Goal: Task Accomplishment & Management: Manage account settings

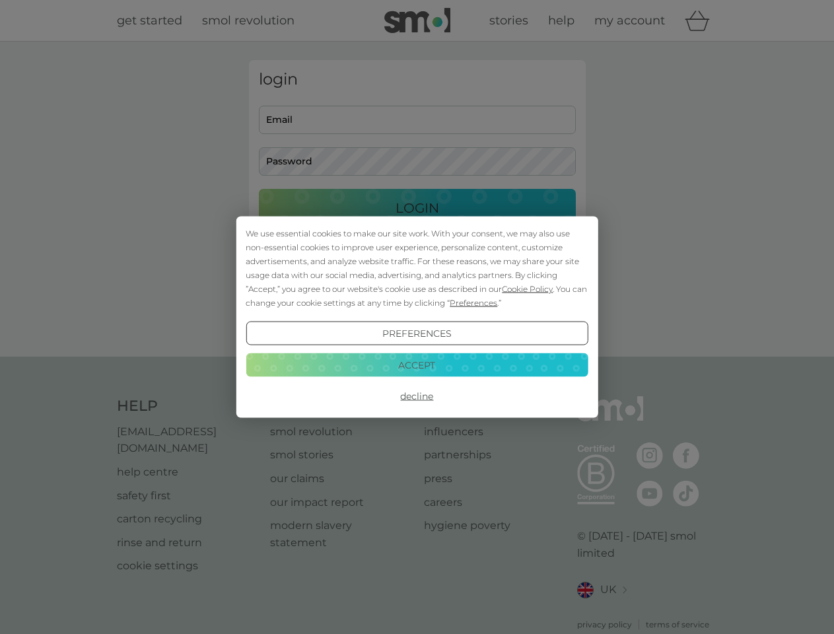
click at [528, 289] on span "Cookie Policy" at bounding box center [527, 289] width 51 height 10
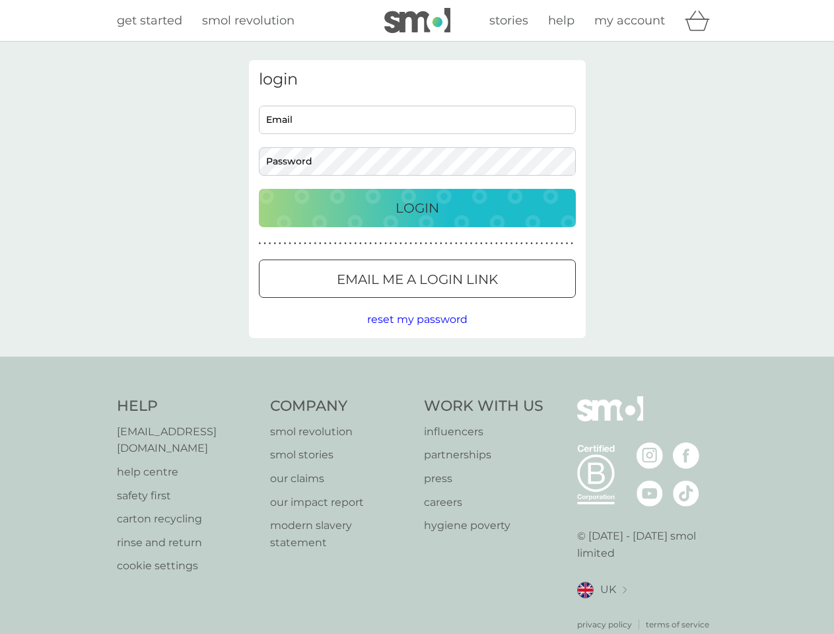
click at [472, 302] on div "login Email Password Login ● ● ● ● ● ● ● ● ● ● ● ● ● ● ● ● ● ● ● ● ● ● ● ● ● ● …" at bounding box center [417, 199] width 337 height 278
click at [417, 333] on div "login Email Password Login ● ● ● ● ● ● ● ● ● ● ● ● ● ● ● ● ● ● ● ● ● ● ● ● ● ● …" at bounding box center [417, 199] width 337 height 278
click at [417, 396] on div "Help [EMAIL_ADDRESS][DOMAIN_NAME] help centre safety first carton recycling rin…" at bounding box center [417, 513] width 601 height 234
click at [417, 364] on div "Help [EMAIL_ADDRESS][DOMAIN_NAME] help centre safety first carton recycling rin…" at bounding box center [417, 514] width 834 height 314
